Goal: Check status: Check status

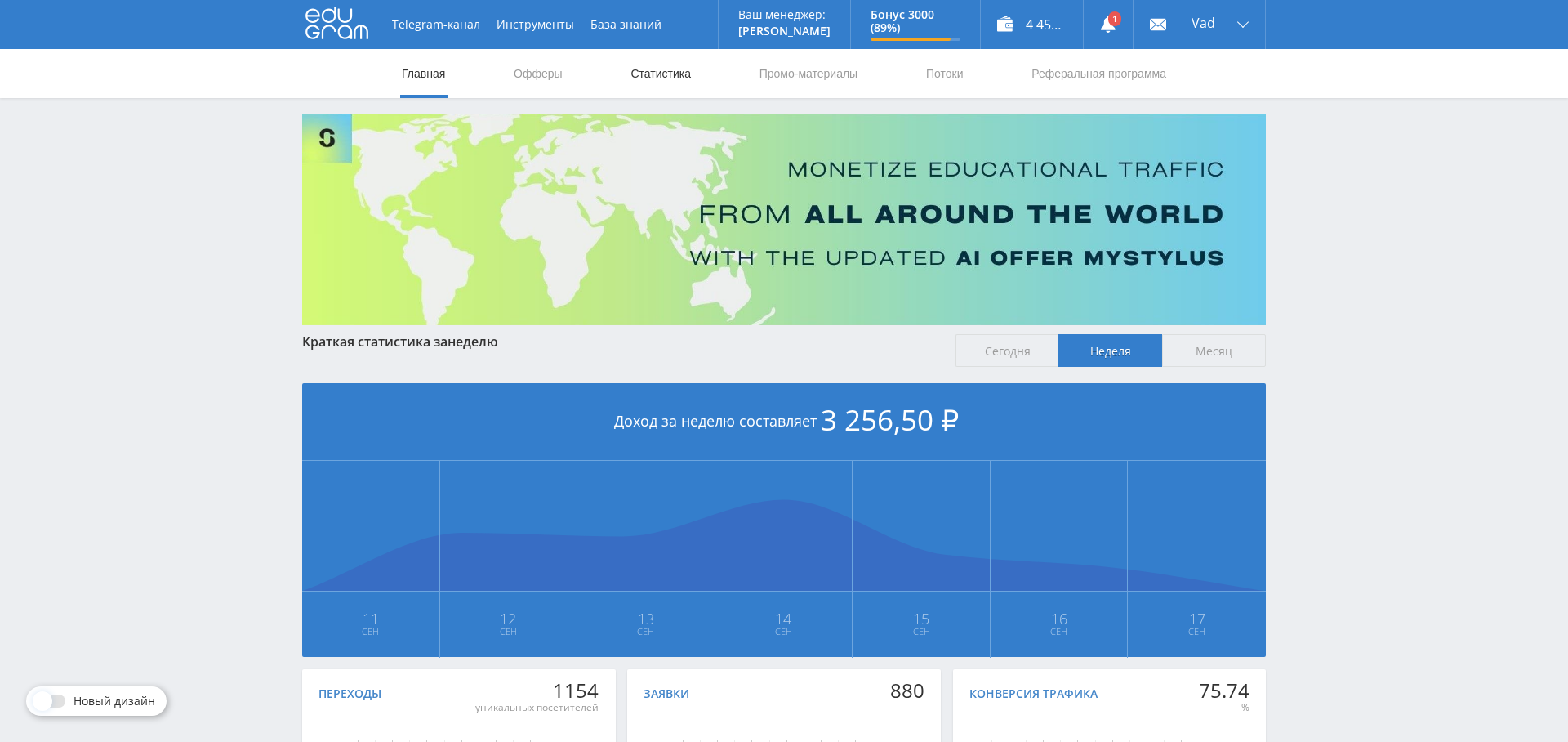
click at [674, 68] on link "Статистика" at bounding box center [661, 73] width 64 height 49
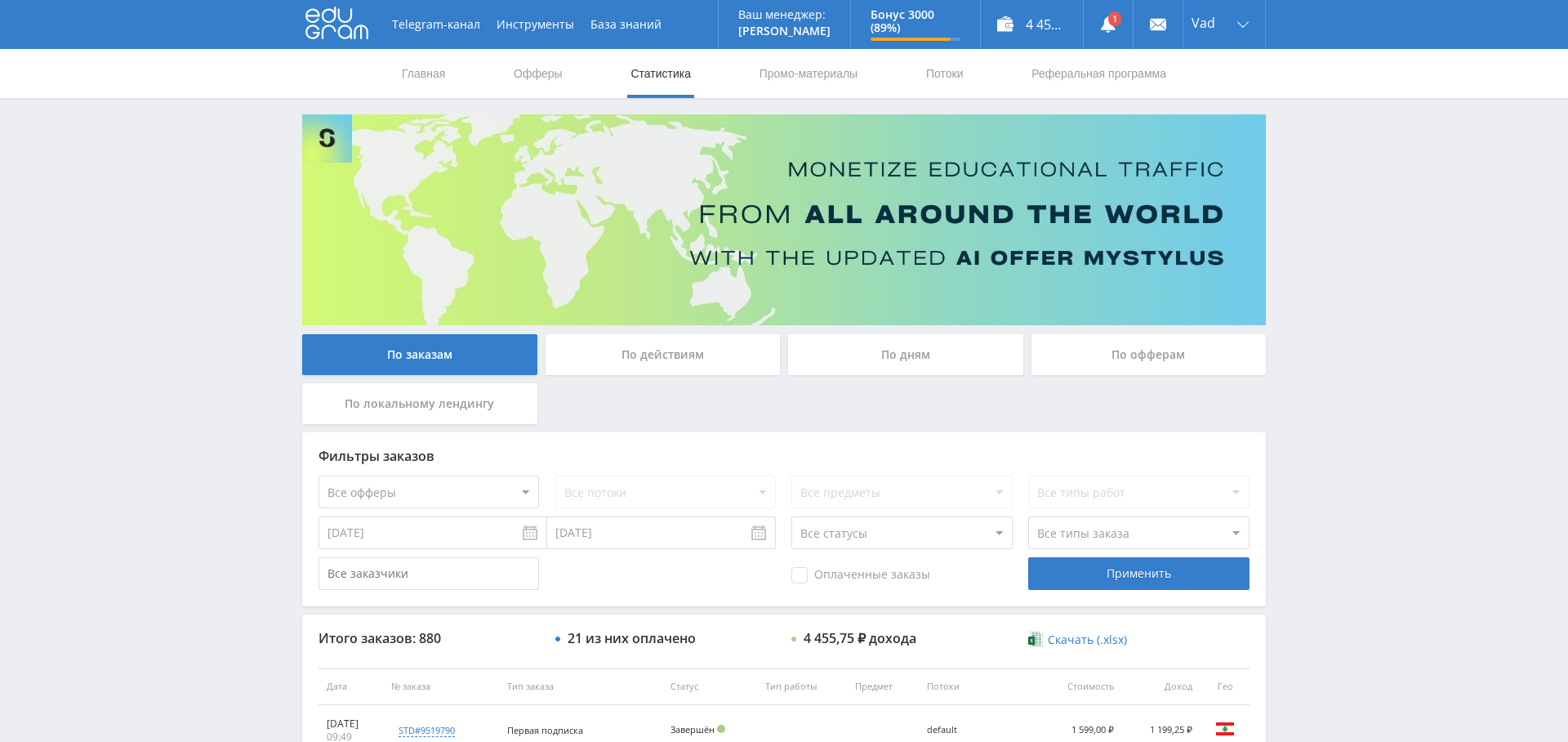
click at [927, 363] on div "По дням" at bounding box center [905, 355] width 235 height 41
click at [0, 0] on input "По дням" at bounding box center [0, 0] width 0 height 0
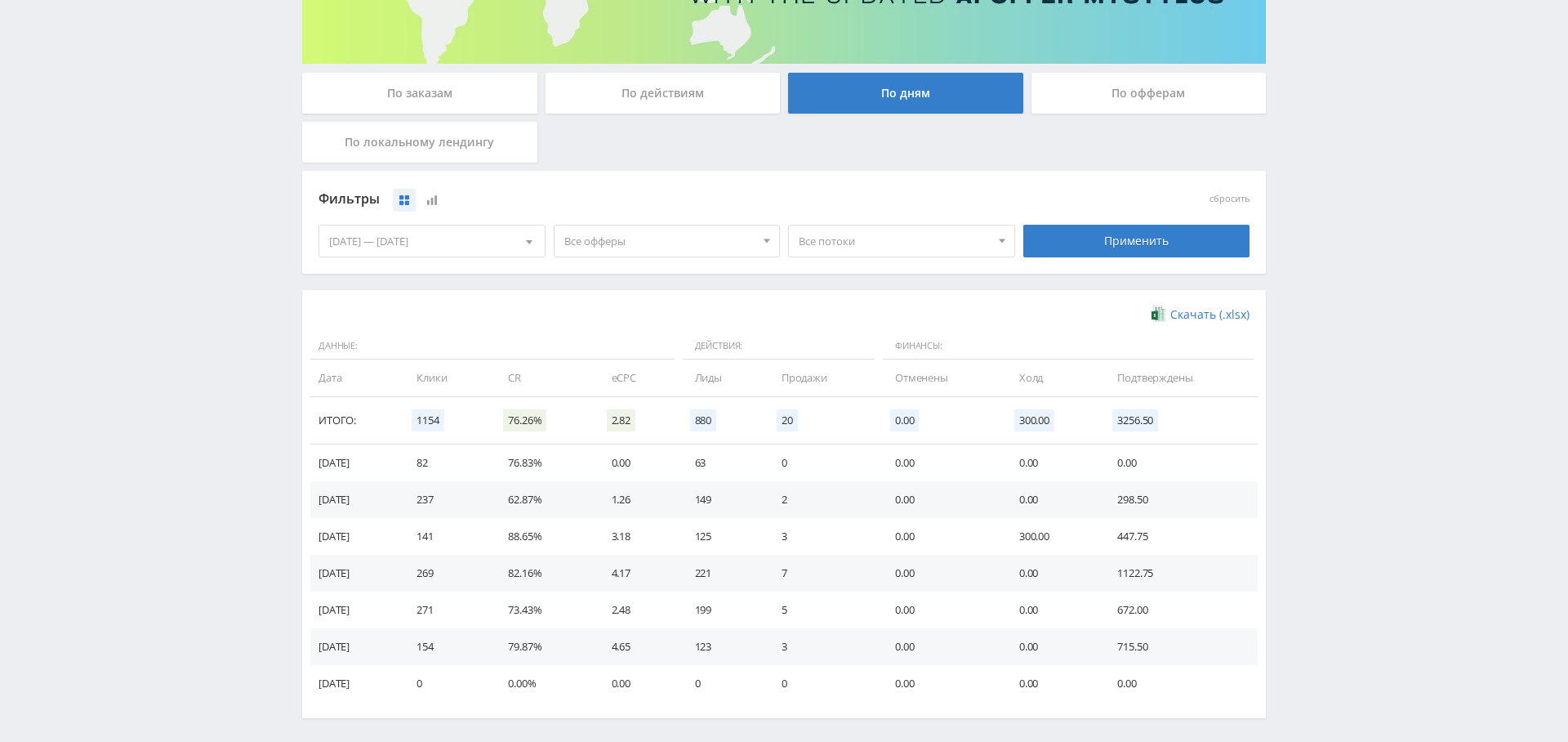
scroll to position [326, 0]
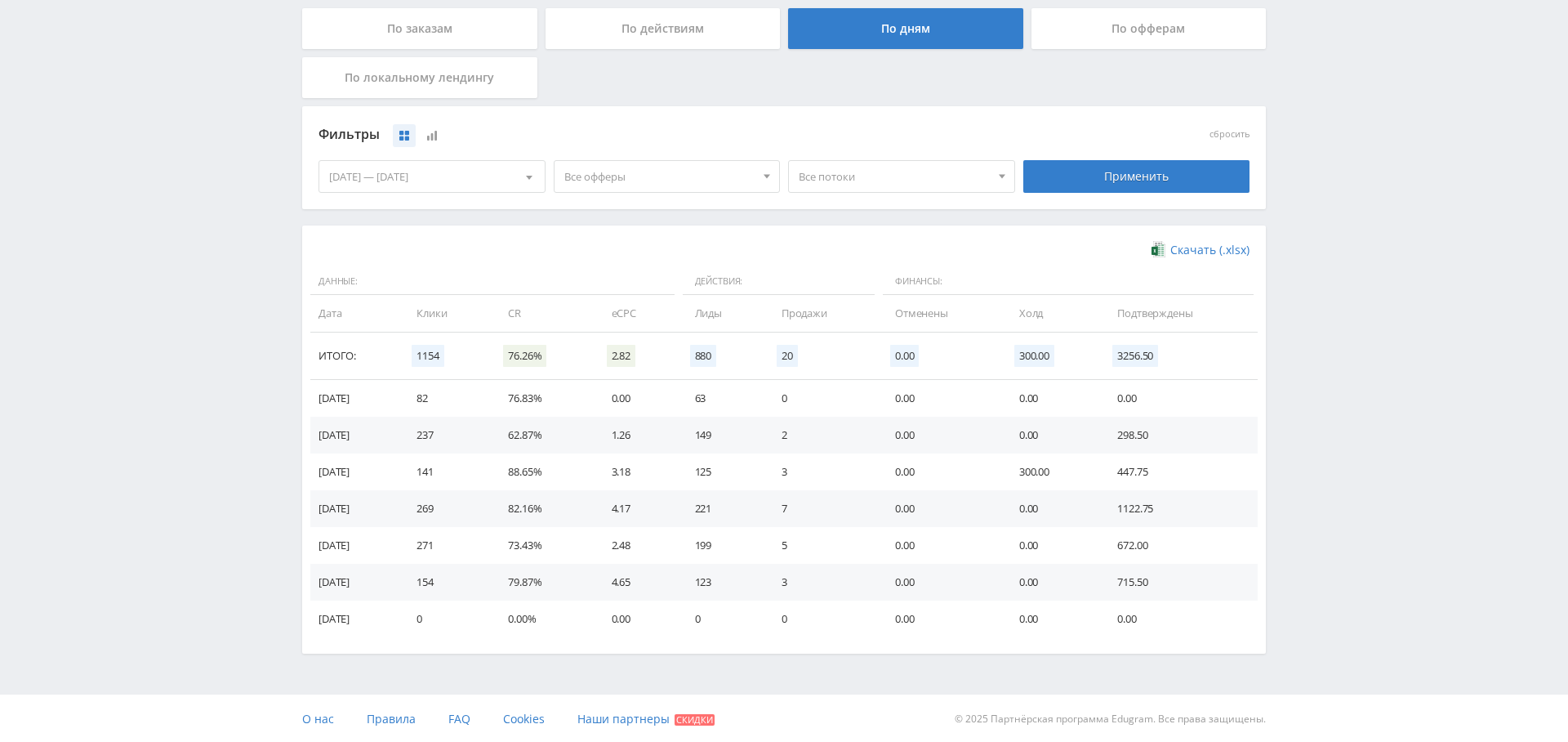
click at [690, 178] on span "Все офферы" at bounding box center [660, 176] width 191 height 31
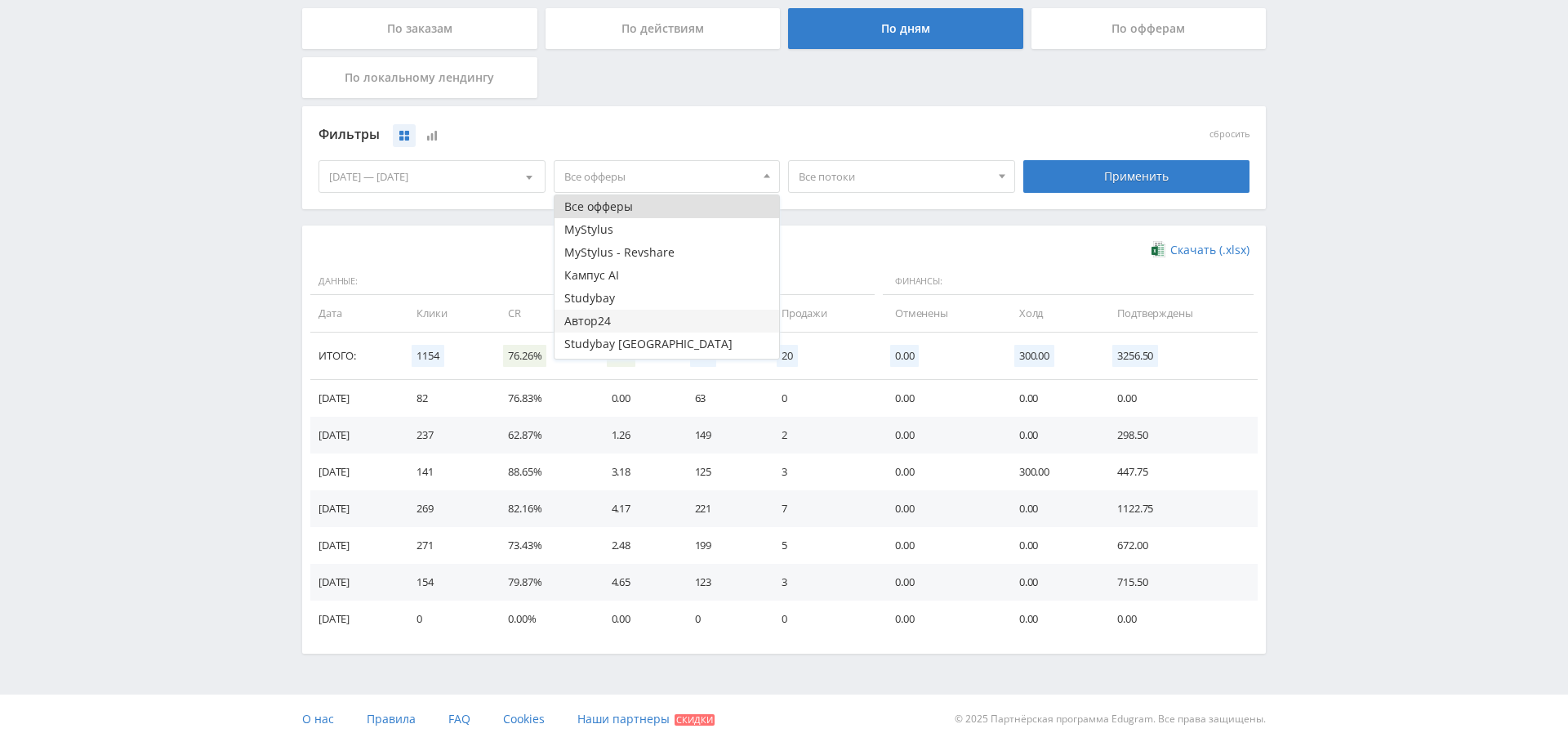
scroll to position [19, 0]
drag, startPoint x: 645, startPoint y: 345, endPoint x: 663, endPoint y: 344, distance: 18.0
click at [645, 345] on button "Study AI (RevShare)" at bounding box center [667, 347] width 225 height 23
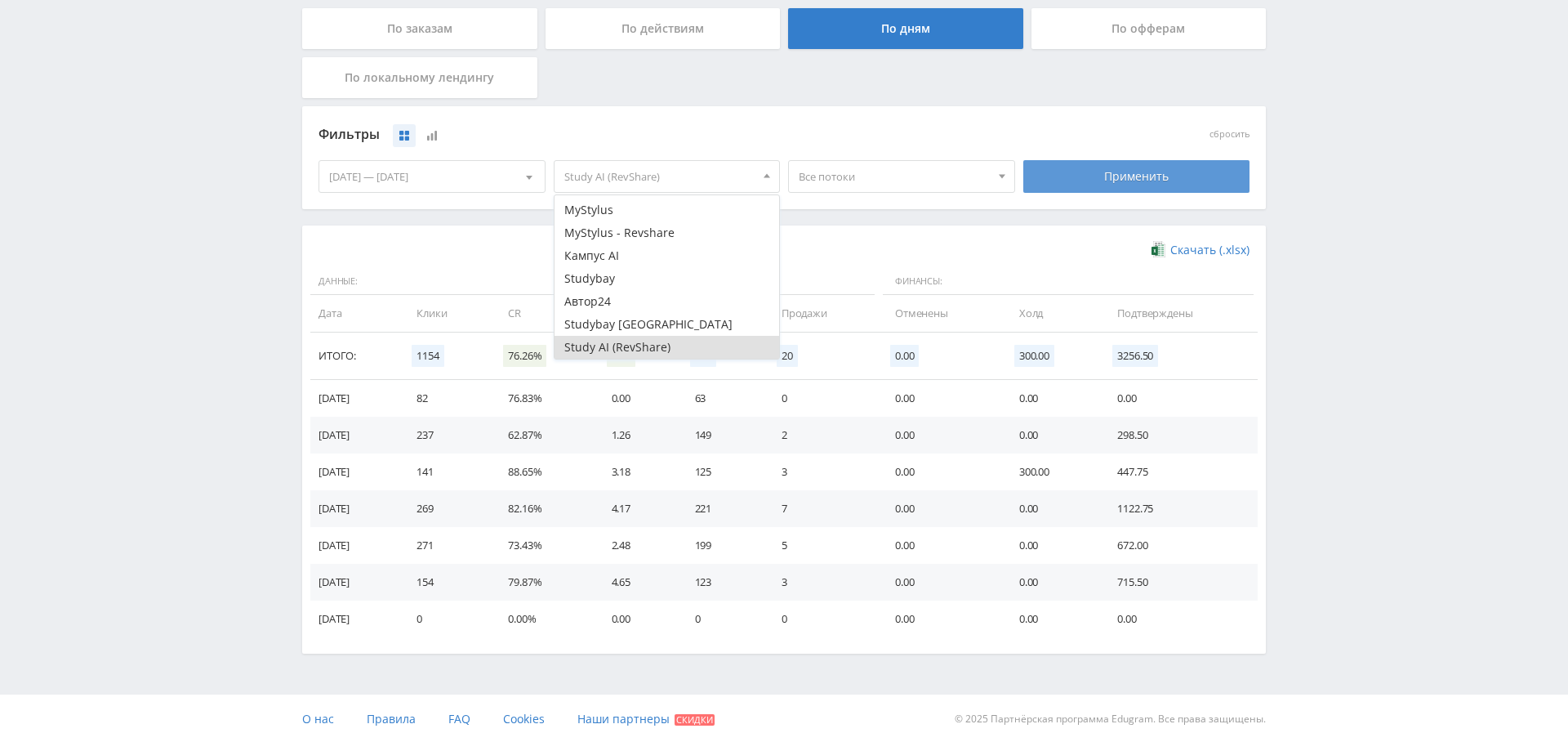
click at [1146, 176] on div "Применить" at bounding box center [1136, 176] width 227 height 33
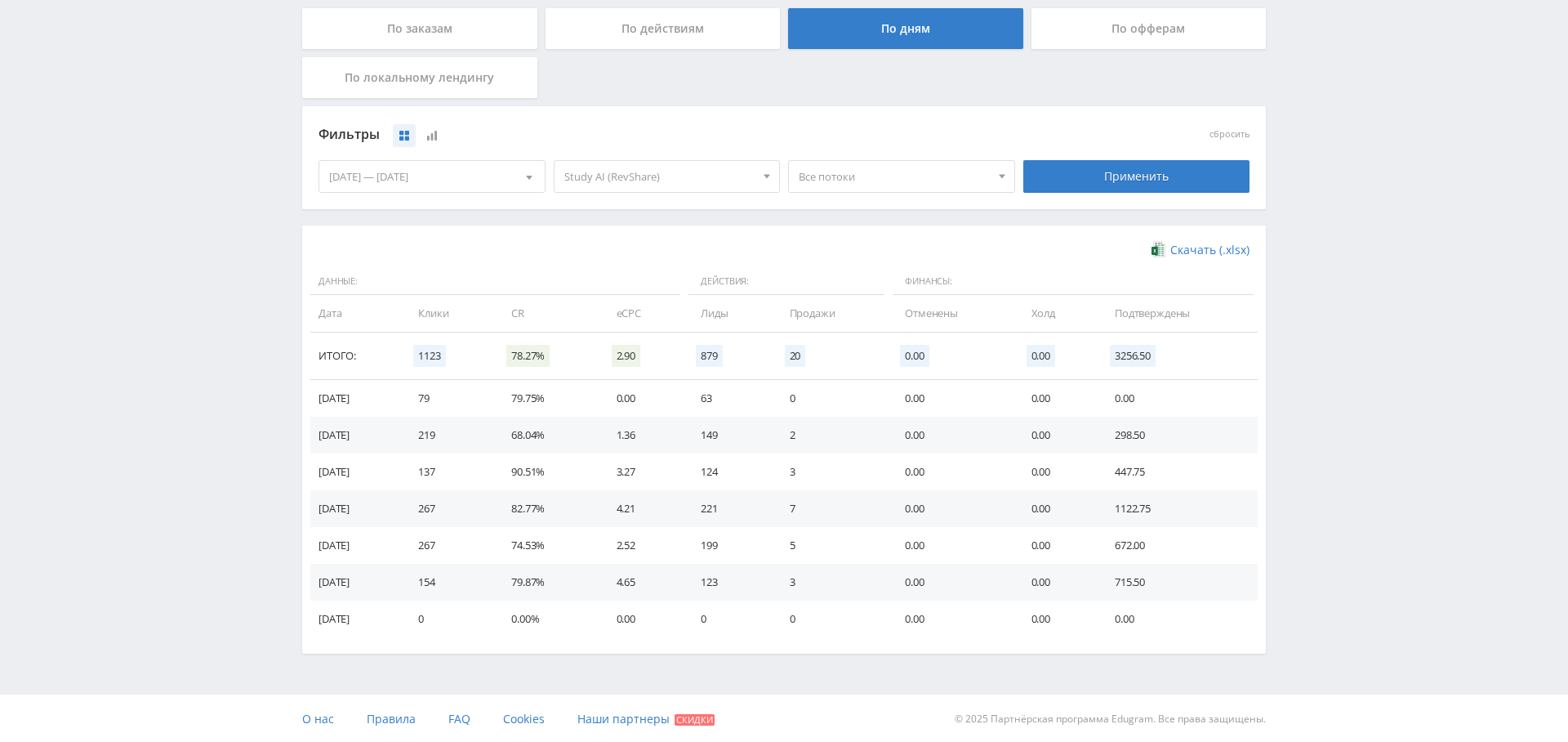
scroll to position [0, 0]
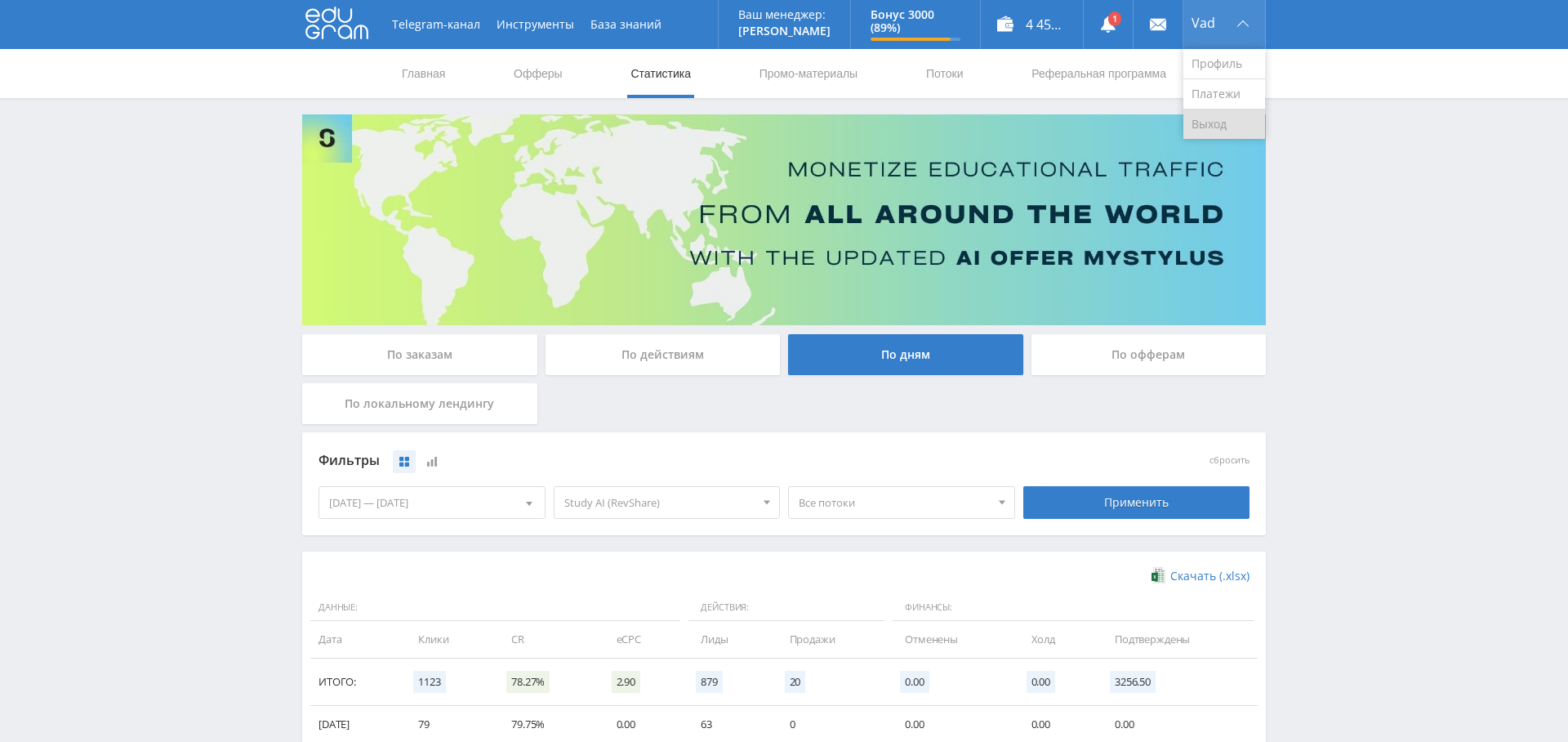
click at [1228, 122] on link "Выход" at bounding box center [1224, 124] width 81 height 29
